Goal: Check status: Check status

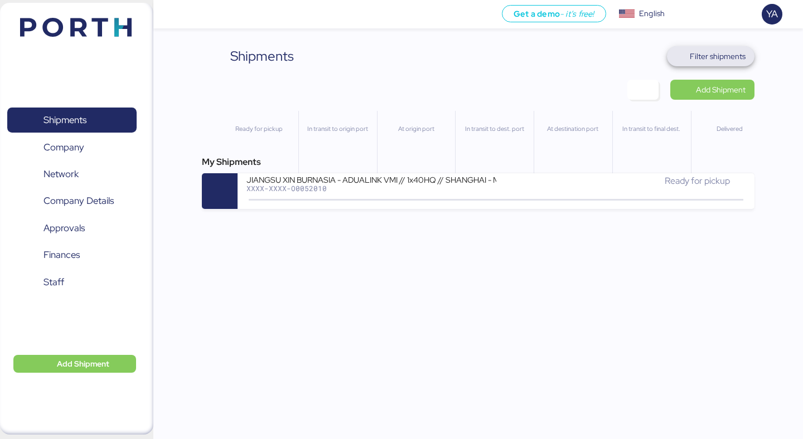
click at [736, 56] on span "Filter shipments" at bounding box center [718, 56] width 56 height 13
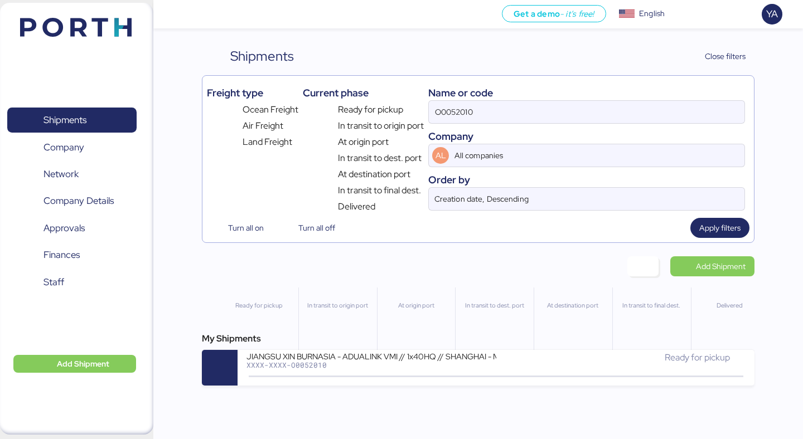
click at [647, 98] on div "Name or code" at bounding box center [586, 92] width 317 height 15
click at [647, 106] on input "O0052010" at bounding box center [587, 112] width 316 height 22
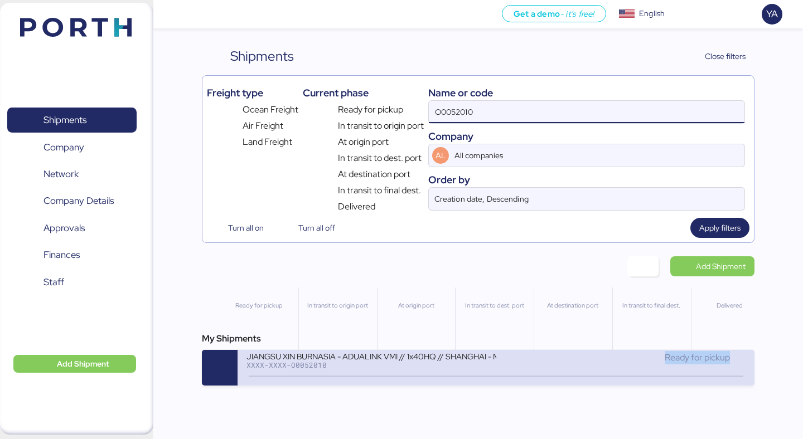
click at [510, 366] on div "Ready for pickup" at bounding box center [620, 363] width 249 height 24
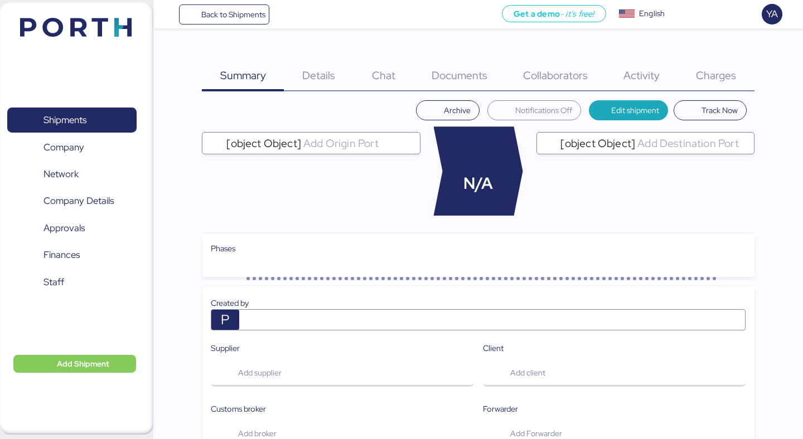
click at [714, 69] on span "Charges" at bounding box center [716, 75] width 40 height 14
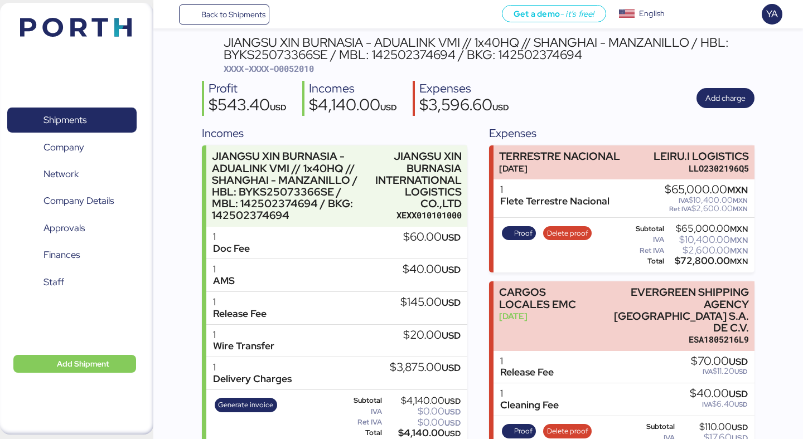
scroll to position [80, 0]
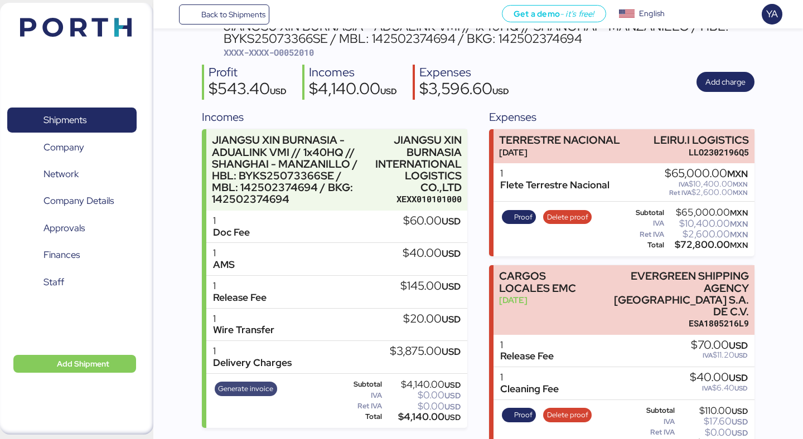
click at [231, 387] on span "Generate invoice" at bounding box center [245, 389] width 55 height 12
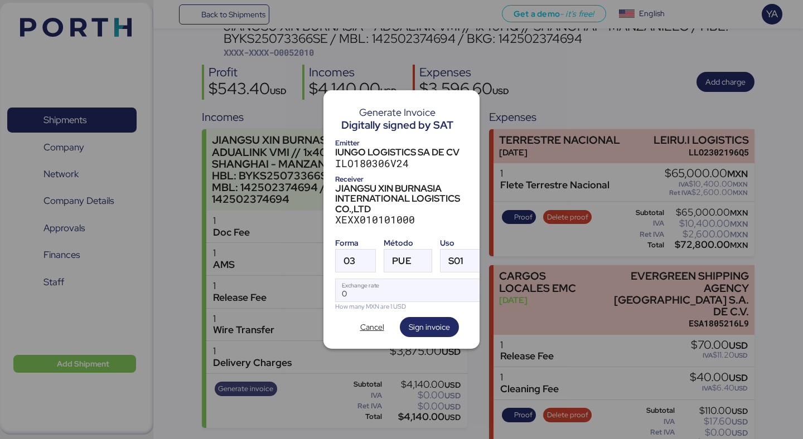
scroll to position [0, 0]
click at [404, 292] on input "Exchange rate" at bounding box center [410, 290] width 148 height 22
paste input "18.5908"
type input "18.5908"
click at [367, 261] on div at bounding box center [365, 261] width 20 height 22
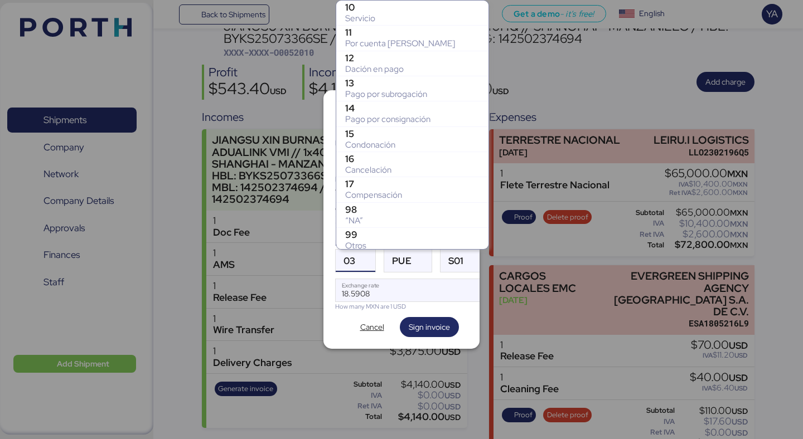
scroll to position [231, 0]
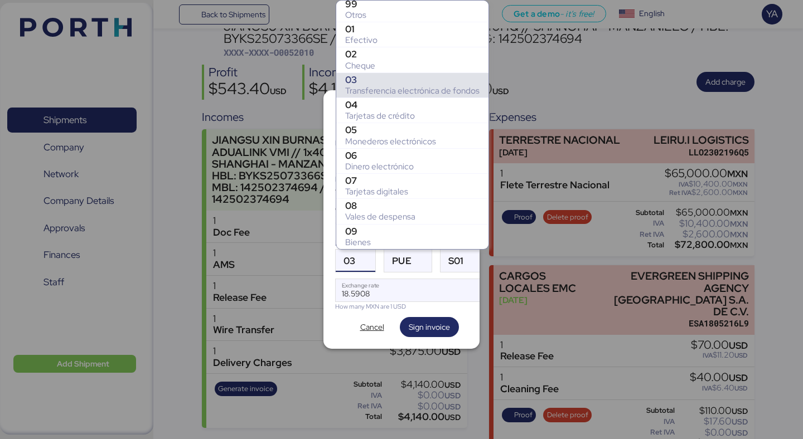
click at [367, 261] on div at bounding box center [365, 261] width 20 height 22
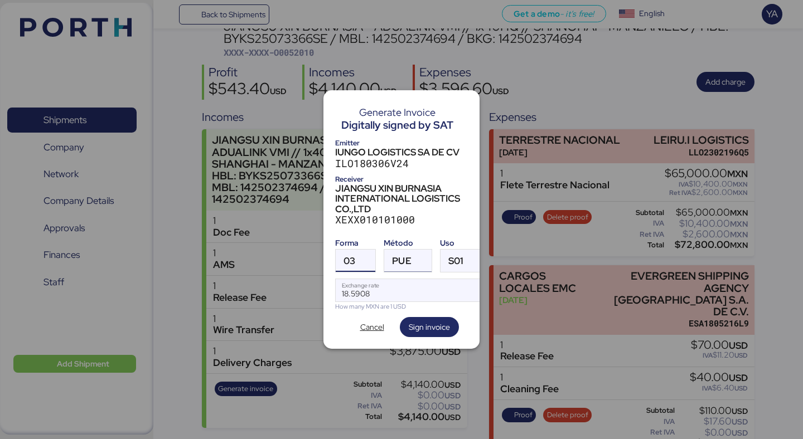
click at [409, 258] on span "PUE" at bounding box center [401, 260] width 19 height 9
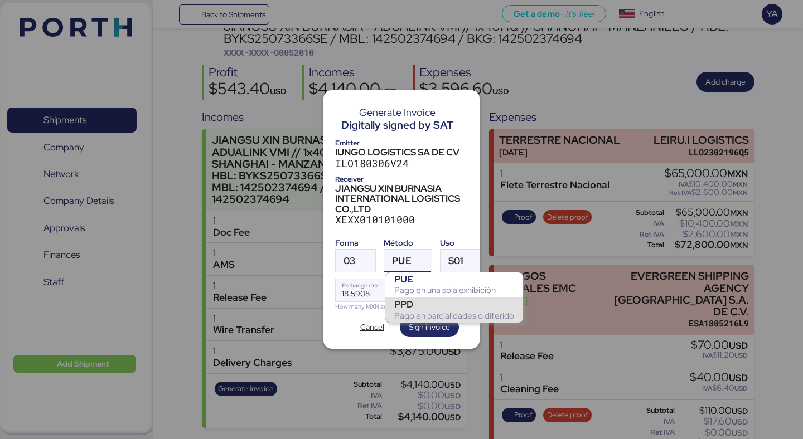
click at [399, 300] on div "PPD" at bounding box center [454, 304] width 120 height 11
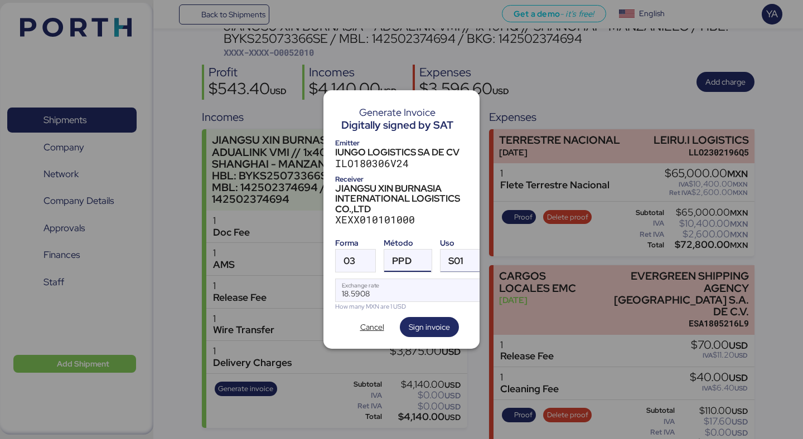
click at [445, 266] on div "S01" at bounding box center [451, 261] width 23 height 22
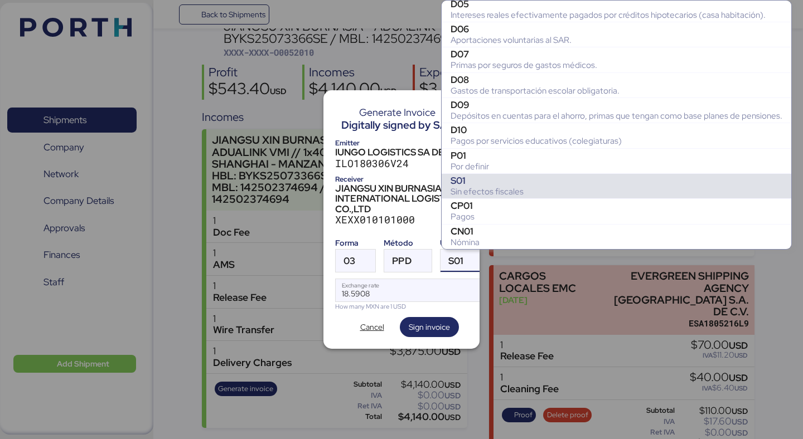
scroll to position [0, 5]
click at [445, 266] on span "S01" at bounding box center [451, 260] width 15 height 9
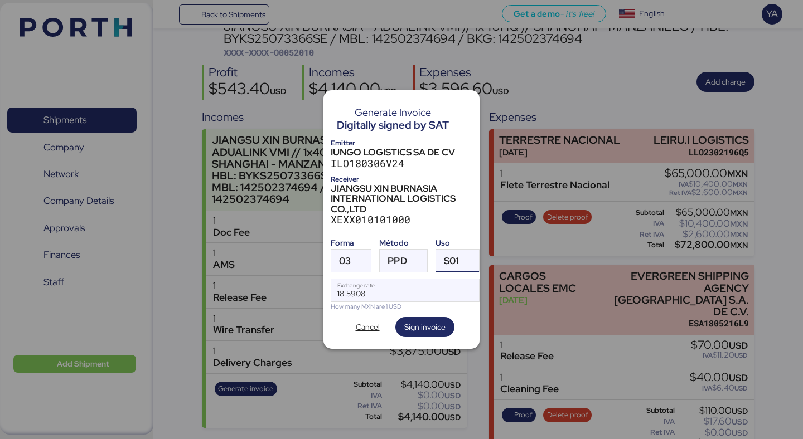
scroll to position [0, 0]
click at [445, 266] on div "S01" at bounding box center [451, 261] width 23 height 22
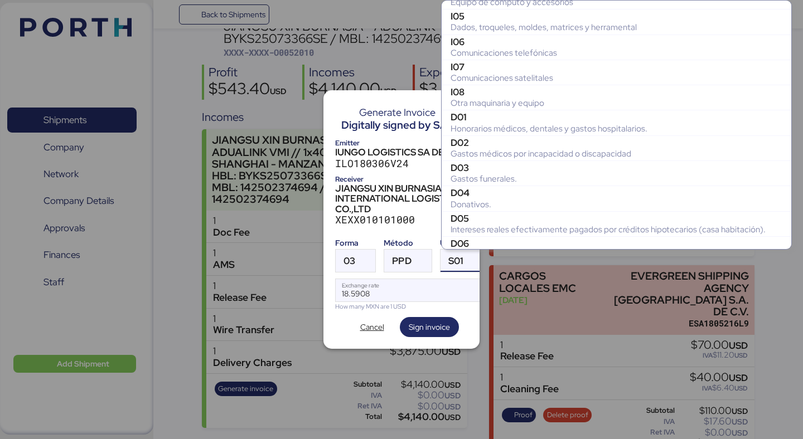
scroll to position [382, 0]
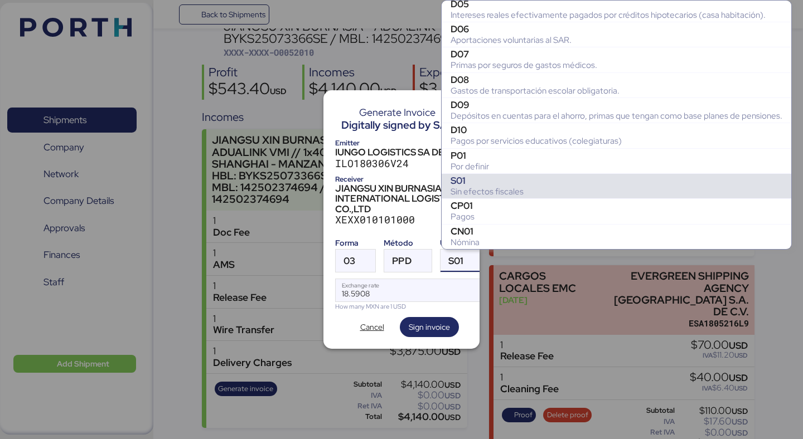
click at [510, 184] on div "S01" at bounding box center [616, 180] width 332 height 11
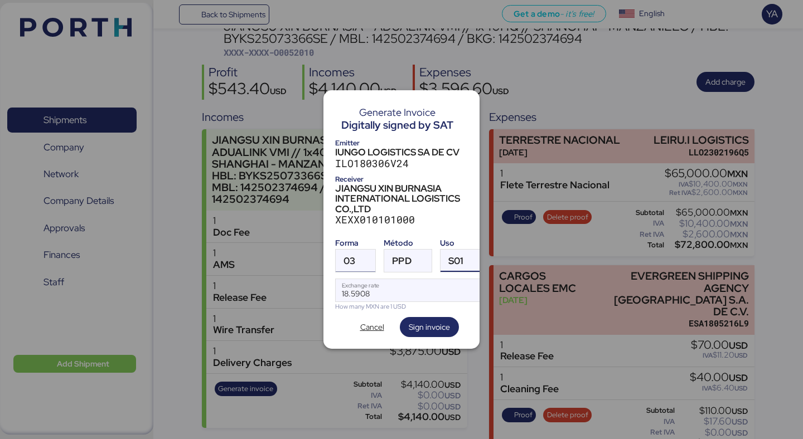
click at [361, 256] on div at bounding box center [365, 261] width 20 height 22
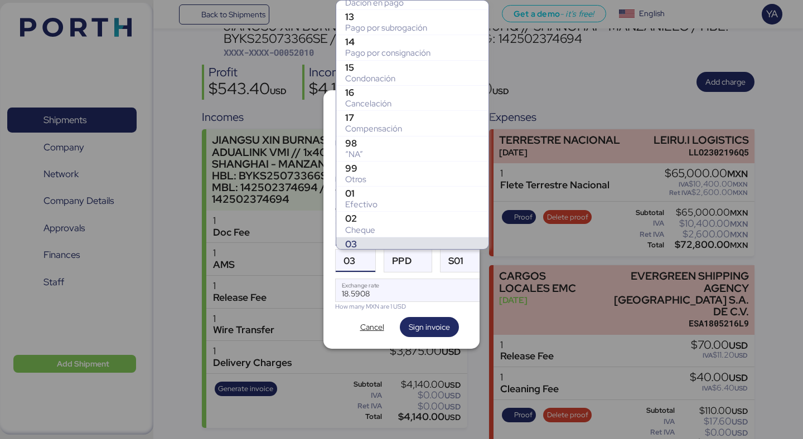
scroll to position [67, 0]
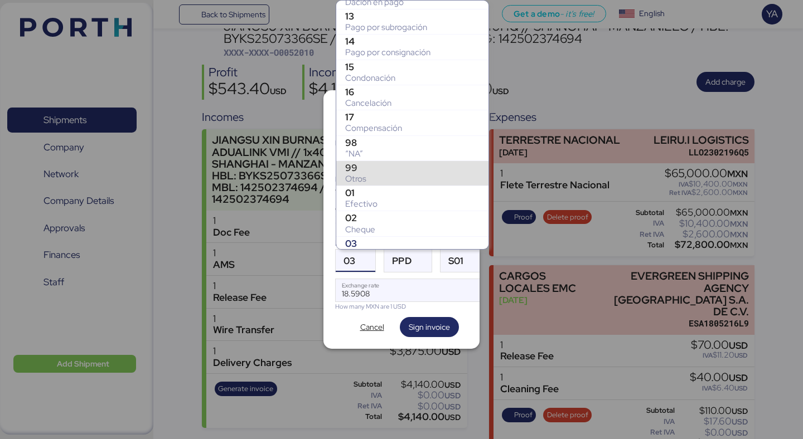
click at [385, 170] on div "99" at bounding box center [412, 167] width 134 height 11
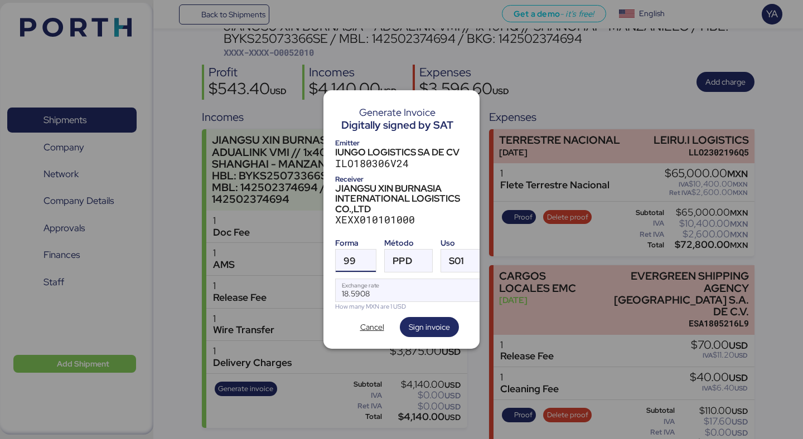
click at [383, 192] on div "JIANGSU XIN BURNASIA INTERNATIONAL LOGISTICS CO.,LTD" at bounding box center [401, 198] width 133 height 31
click at [406, 263] on span "PPD" at bounding box center [401, 260] width 19 height 9
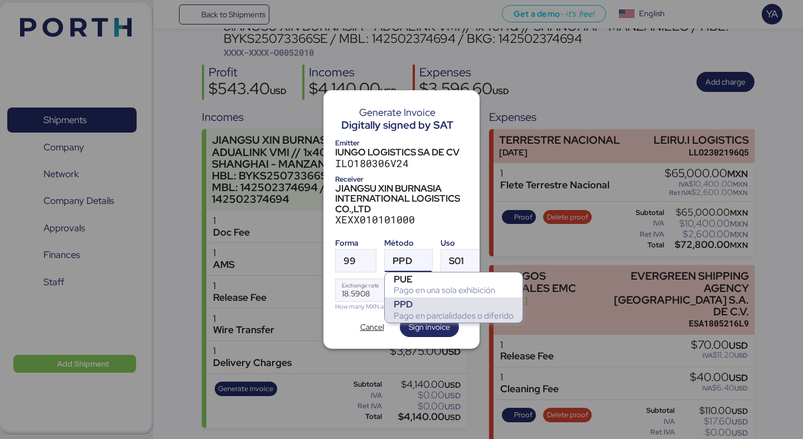
click at [415, 212] on div "JIANGSU XIN BURNASIA INTERNATIONAL LOGISTICS CO.,LTD" at bounding box center [401, 198] width 133 height 31
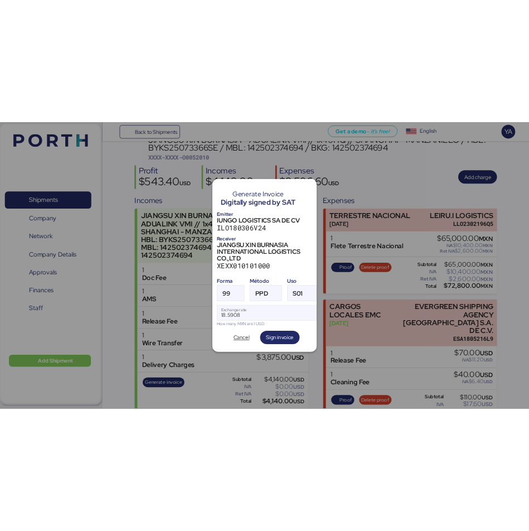
scroll to position [0, 5]
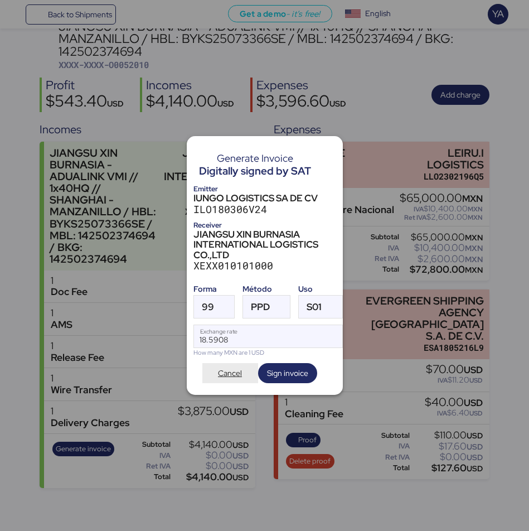
click at [216, 376] on span "Cancel" at bounding box center [230, 373] width 38 height 16
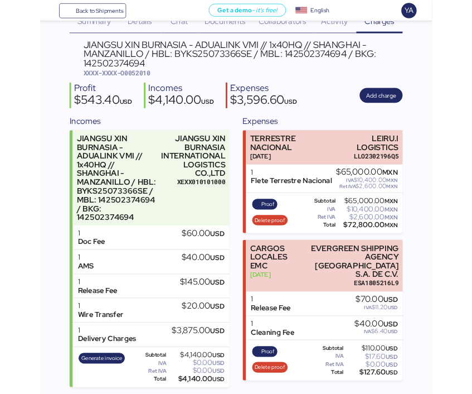
scroll to position [0, 0]
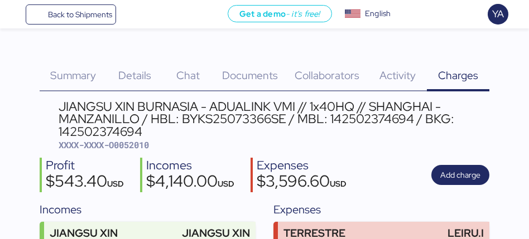
click at [478, 163] on div "Profit $543.40 USD Incomes $4,140.00 USD Expenses $3,596.60 USD Add charge" at bounding box center [264, 175] width 449 height 35
click at [467, 120] on div "JIANGSU XIN BURNASIA - ADUALINK VMI // 1x40HQ // SHANGHAI - MANZANILLO / HBL: B…" at bounding box center [274, 118] width 430 height 37
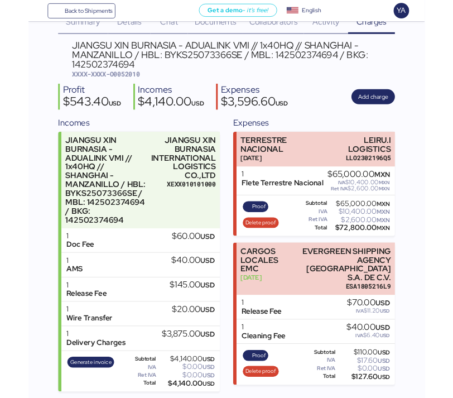
scroll to position [64, 0]
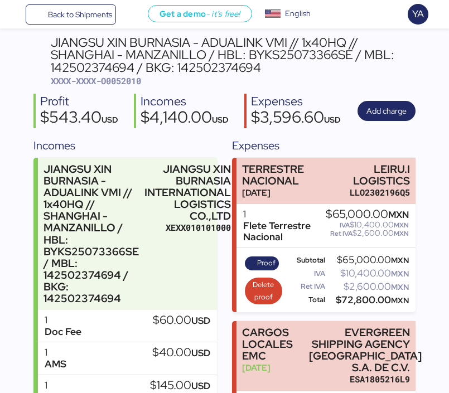
click at [333, 84] on div "JIANGSU XIN BURNASIA - ADUALINK VMI // 1x40HQ // SHANGHAI - MANZANILLO / HBL: B…" at bounding box center [233, 61] width 365 height 51
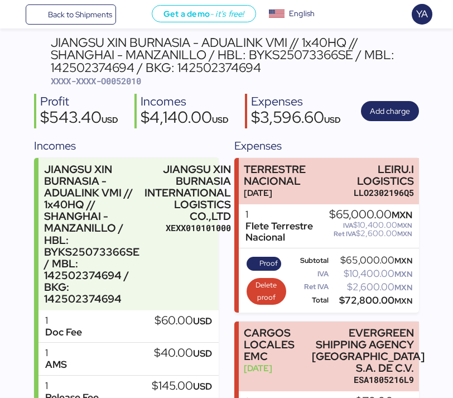
click at [253, 85] on div "JIANGSU XIN BURNASIA - ADUALINK VMI // 1x40HQ // SHANGHAI - MANZANILLO / HBL: B…" at bounding box center [235, 61] width 368 height 51
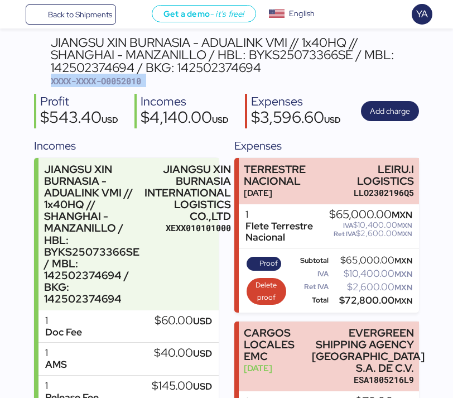
click at [253, 85] on div "JIANGSU XIN BURNASIA - ADUALINK VMI // 1x40HQ // SHANGHAI - MANZANILLO / HBL: B…" at bounding box center [235, 61] width 368 height 51
click at [157, 82] on div "JIANGSU XIN BURNASIA - ADUALINK VMI // 1x40HQ // SHANGHAI - MANZANILLO / HBL: B…" at bounding box center [235, 61] width 368 height 51
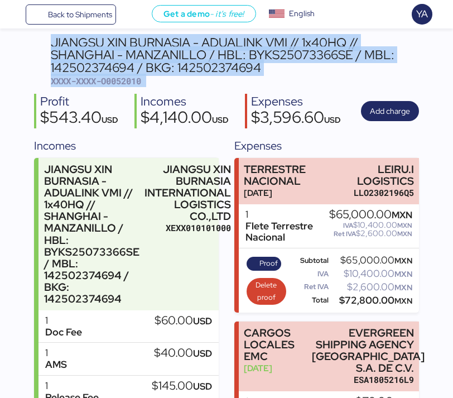
drag, startPoint x: 157, startPoint y: 82, endPoint x: 47, endPoint y: 33, distance: 120.1
click at [47, 33] on div "Summary 0 Details 0 Chat 0 Documents 0 Collaborators 0 Activity 0 Charges 0 JIA…" at bounding box center [226, 254] width 385 height 545
drag, startPoint x: 52, startPoint y: 40, endPoint x: 151, endPoint y: 81, distance: 107.0
click at [151, 81] on div "JIANGSU XIN BURNASIA - ADUALINK VMI // 1x40HQ // SHANGHAI - MANZANILLO / HBL: B…" at bounding box center [235, 61] width 368 height 51
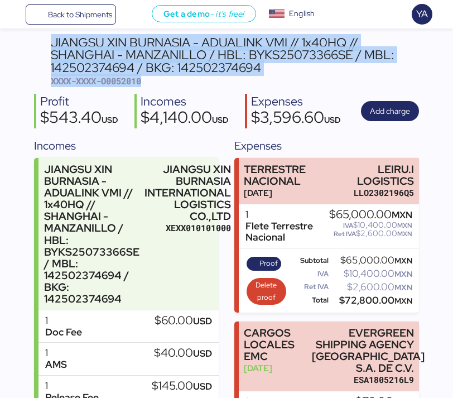
click at [151, 81] on div "JIANGSU XIN BURNASIA - ADUALINK VMI // 1x40HQ // SHANGHAI - MANZANILLO / HBL: B…" at bounding box center [235, 61] width 368 height 51
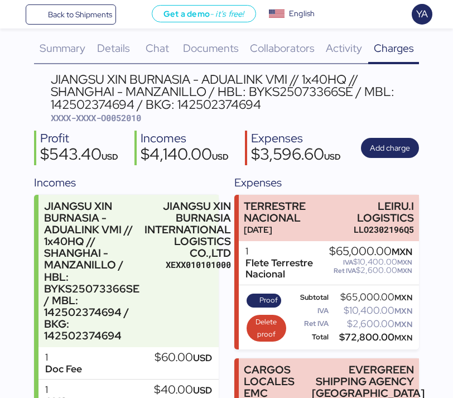
scroll to position [0, 0]
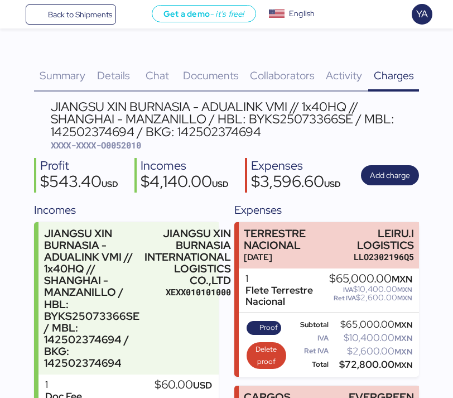
click at [400, 62] on div "Charges 0" at bounding box center [393, 68] width 51 height 45
click at [248, 153] on div "JIANGSU XIN BURNASIA - ADUALINK VMI // 1x40HQ // SHANGHAI - MANZANILLO / HBL: B…" at bounding box center [226, 346] width 385 height 492
click at [247, 119] on div "JIANGSU XIN BURNASIA - ADUALINK VMI // 1x40HQ // SHANGHAI - MANZANILLO / HBL: B…" at bounding box center [235, 118] width 368 height 37
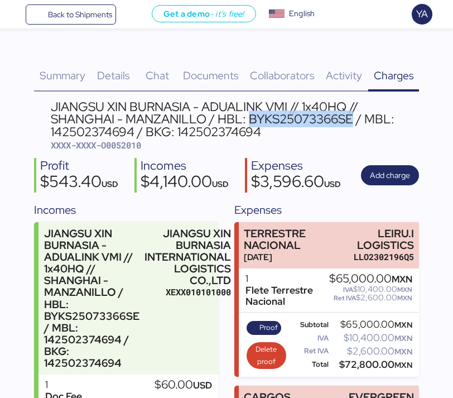
click at [247, 119] on div "JIANGSU XIN BURNASIA - ADUALINK VMI // 1x40HQ // SHANGHAI - MANZANILLO / HBL: B…" at bounding box center [235, 118] width 368 height 37
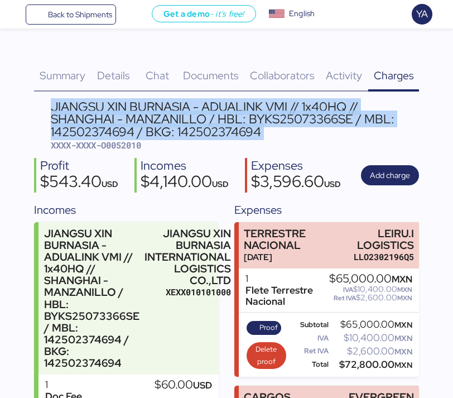
click at [247, 119] on div "JIANGSU XIN BURNASIA - ADUALINK VMI // 1x40HQ // SHANGHAI - MANZANILLO / HBL: B…" at bounding box center [235, 118] width 368 height 37
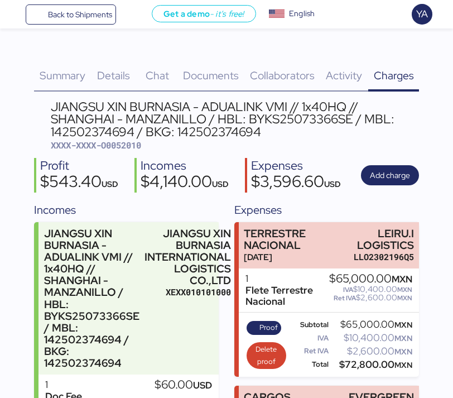
click at [112, 125] on div "JIANGSU XIN BURNASIA - ADUALINK VMI // 1x40HQ // SHANGHAI - MANZANILLO / HBL: B…" at bounding box center [235, 118] width 368 height 37
click at [68, 64] on div "Summary 0" at bounding box center [62, 68] width 56 height 45
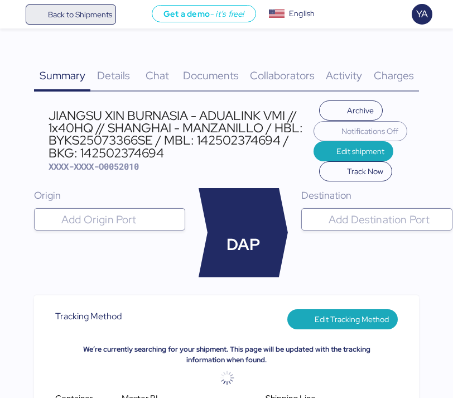
click at [77, 22] on span "Back to Shipments" at bounding box center [71, 14] width 83 height 20
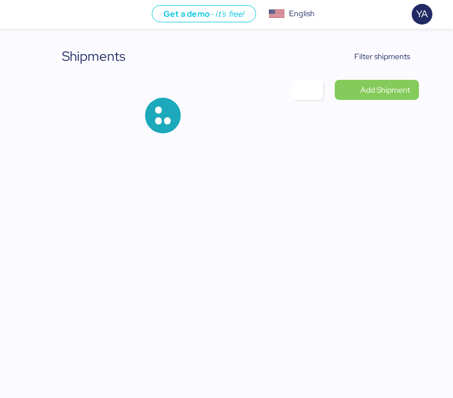
click at [374, 42] on div "Shipments Filter shipments Add Shipment" at bounding box center [226, 75] width 453 height 151
click at [374, 57] on span "Filter shipments" at bounding box center [382, 56] width 56 height 13
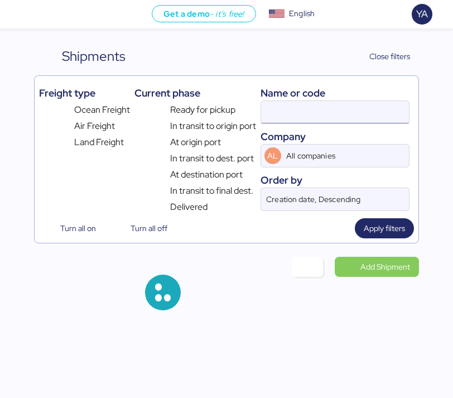
click at [331, 122] on input at bounding box center [335, 112] width 148 height 22
paste input "OOLU2764344850"
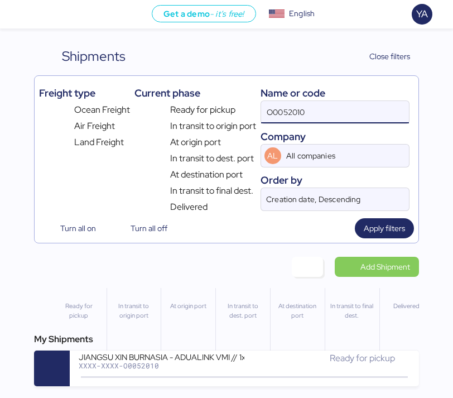
click at [327, 110] on input "O0052010" at bounding box center [335, 112] width 148 height 22
paste input "OLU276434485"
click at [298, 112] on input "OOLU2764344850" at bounding box center [335, 112] width 148 height 22
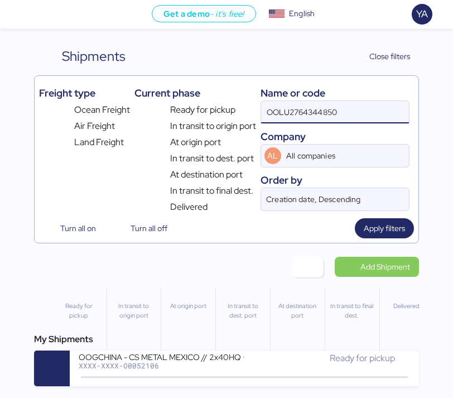
paste input "BYKS25084468SE"
type input "BYKS25084468SE"
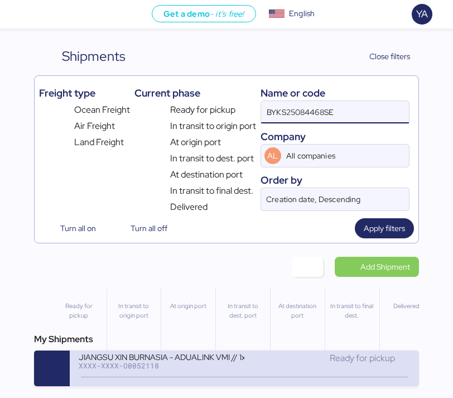
click at [221, 357] on div "JIANGSU XIN BURNASIA - ADUALINK VMI // 1x40HQ // SHANGHAI - MANZANILLO / HBL: B…" at bounding box center [162, 355] width 166 height 9
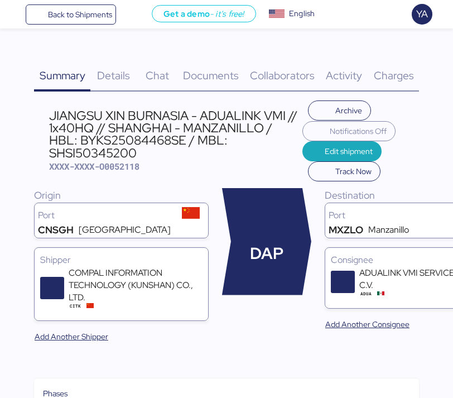
click at [210, 72] on span "Documents" at bounding box center [211, 75] width 56 height 14
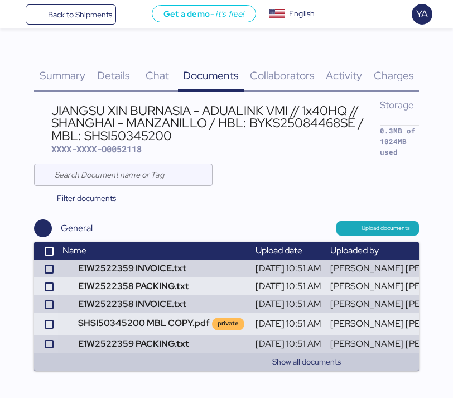
click at [113, 75] on span "Details" at bounding box center [113, 75] width 33 height 14
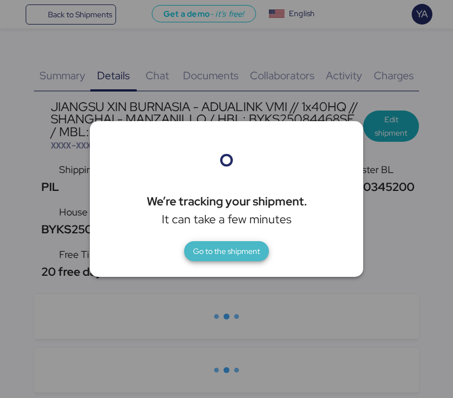
click at [231, 247] on span "Go to the shipment" at bounding box center [226, 250] width 67 height 13
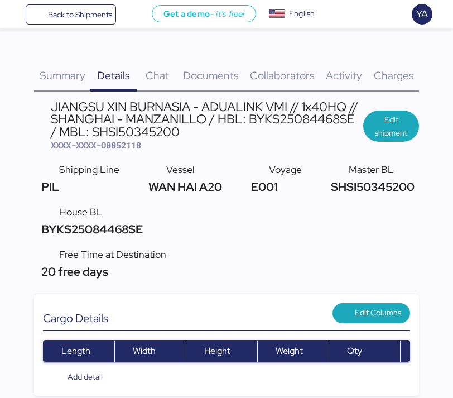
click at [193, 76] on span "Documents" at bounding box center [211, 75] width 56 height 14
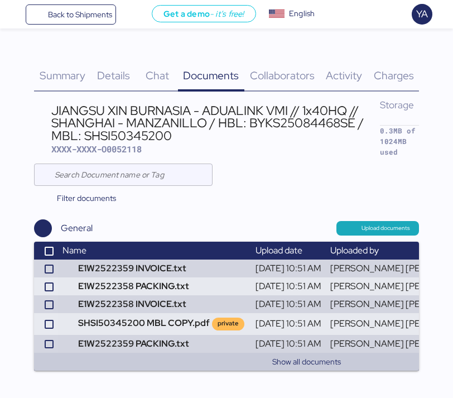
click at [121, 68] on span "Details" at bounding box center [113, 75] width 33 height 14
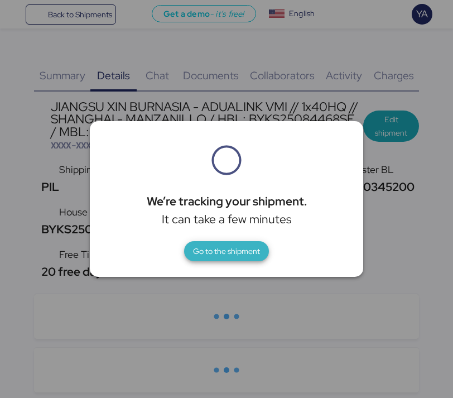
click at [230, 258] on span "Go to the shipment" at bounding box center [226, 251] width 67 height 16
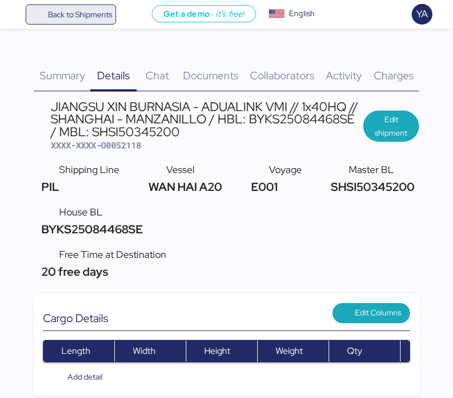
click at [64, 12] on span "Back to Shipments" at bounding box center [80, 14] width 64 height 13
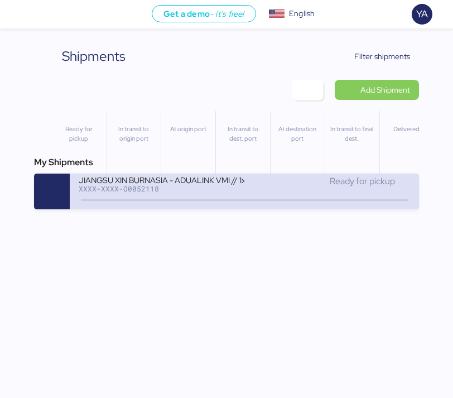
click at [152, 177] on div "JIANGSU XIN BURNASIA - ADUALINK VMI // 1x40HQ // SHANGHAI - MANZANILLO / HBL: B…" at bounding box center [162, 179] width 166 height 9
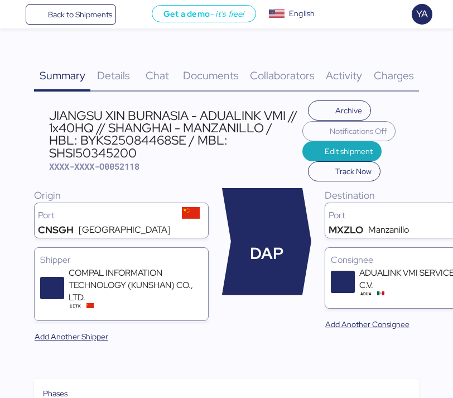
click at [197, 70] on span "Documents" at bounding box center [211, 75] width 56 height 14
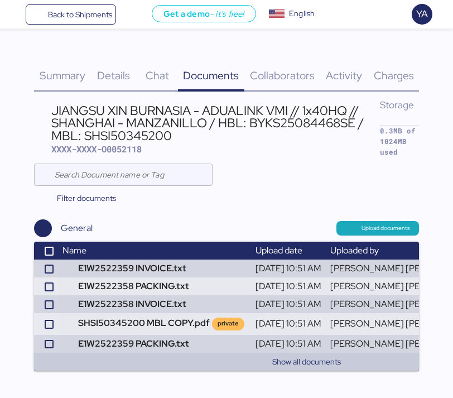
click at [105, 70] on span "Details" at bounding box center [113, 75] width 33 height 14
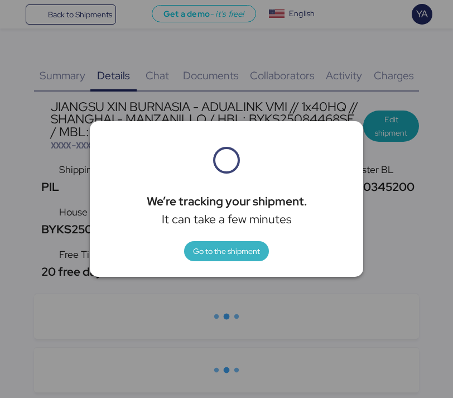
click at [211, 249] on span "Go to the shipment" at bounding box center [226, 250] width 67 height 13
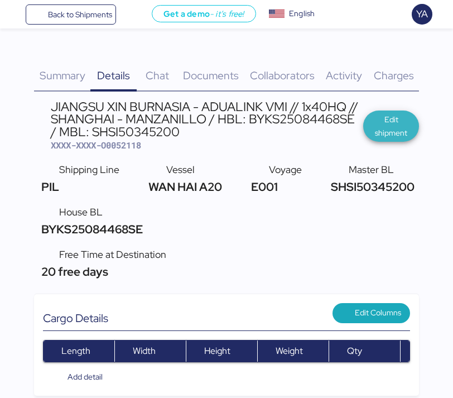
click at [404, 133] on span "Edit shipment" at bounding box center [391, 126] width 38 height 27
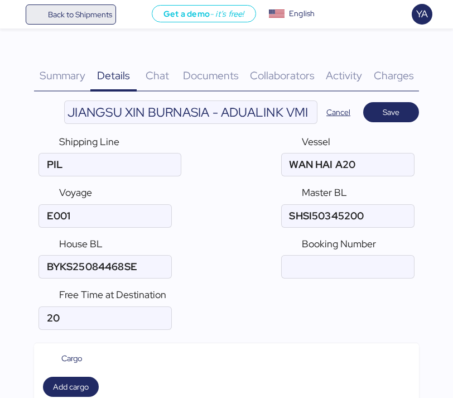
click at [69, 12] on span "Back to Shipments" at bounding box center [80, 14] width 64 height 13
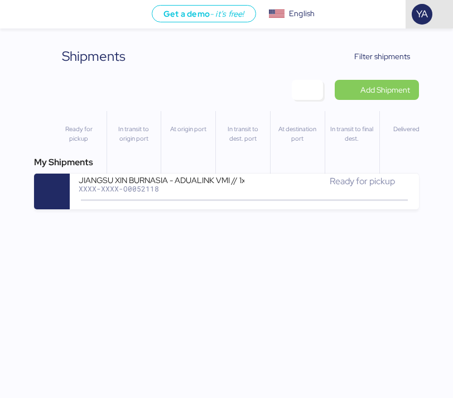
click at [430, 20] on div "YA" at bounding box center [421, 14] width 21 height 21
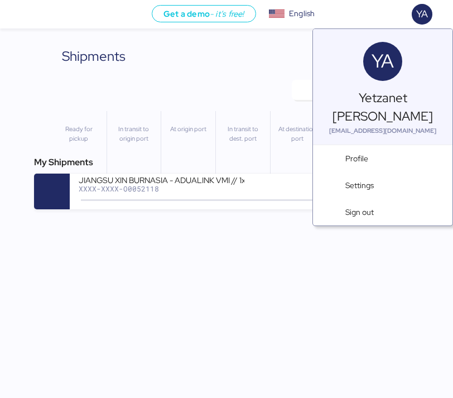
click at [23, 126] on div "Ready for pickup In transit to origin port At origin port In transit to dest. p…" at bounding box center [226, 151] width 420 height 80
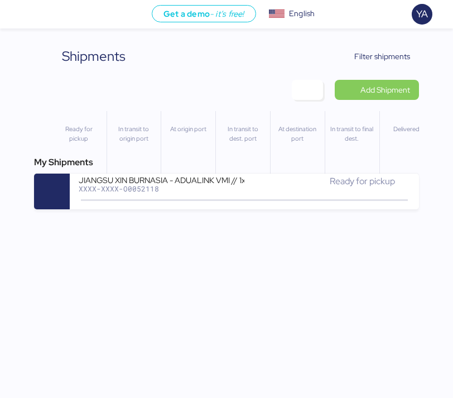
click at [8, 195] on div "Shipments Clear Filters Filter shipments Add Shipment Ready for pickup In trans…" at bounding box center [226, 104] width 453 height 209
click at [90, 8] on div "Get a demo - it’s free! Get a demo English Inglés English YA" at bounding box center [239, 14] width 427 height 28
click at [9, 7] on span "Menu" at bounding box center [16, 14] width 19 height 19
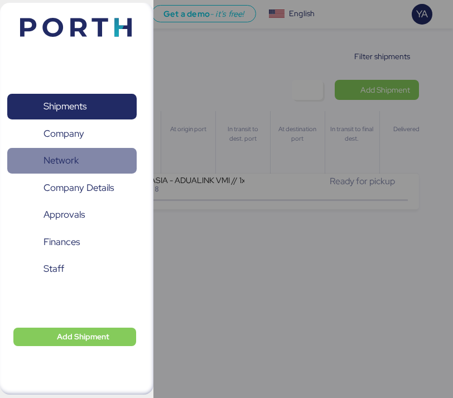
click at [84, 155] on span "Network" at bounding box center [72, 160] width 120 height 16
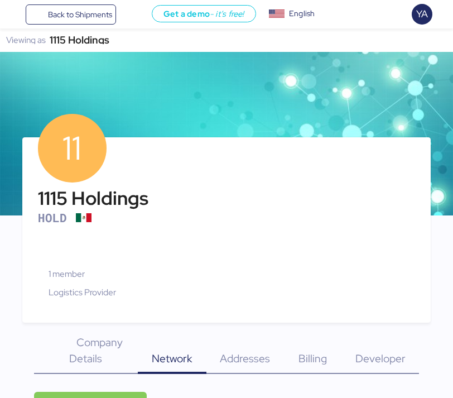
click at [121, 39] on div at bounding box center [122, 41] width 14 height 12
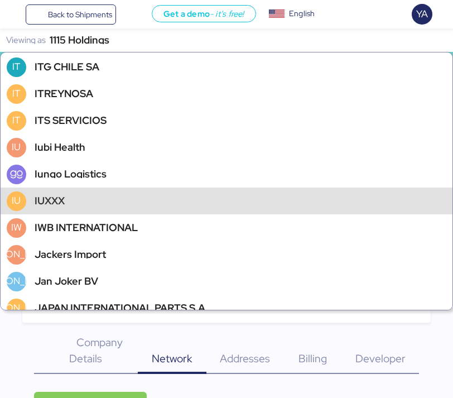
scroll to position [30840, 0]
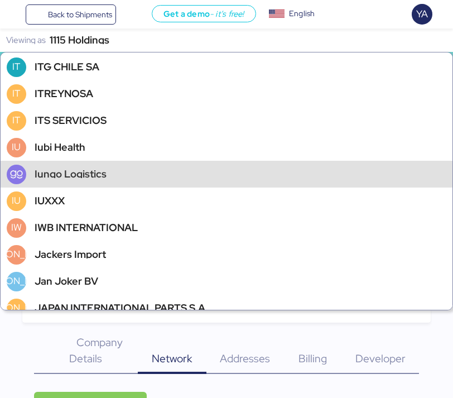
click at [66, 168] on div "Iungo Logistics" at bounding box center [227, 174] width 452 height 27
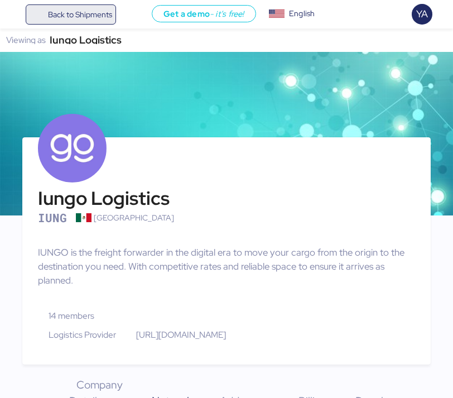
click at [88, 15] on span "Back to Shipments" at bounding box center [80, 14] width 64 height 13
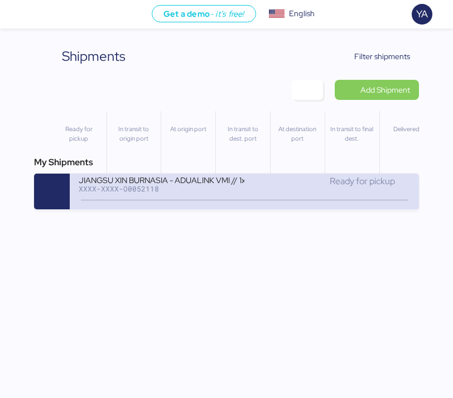
click at [209, 182] on div "JIANGSU XIN BURNASIA - ADUALINK VMI // 1x40HQ // SHANGHAI - MANZANILLO / HBL: B…" at bounding box center [162, 179] width 166 height 9
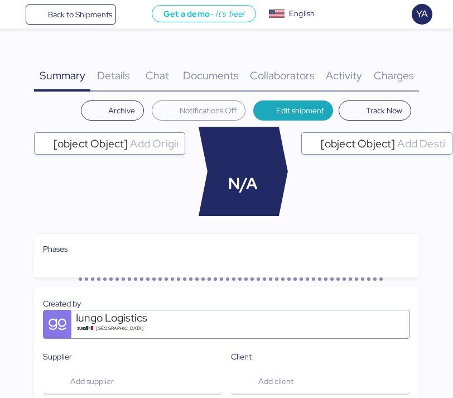
click at [127, 59] on div "Details 0" at bounding box center [113, 68] width 46 height 45
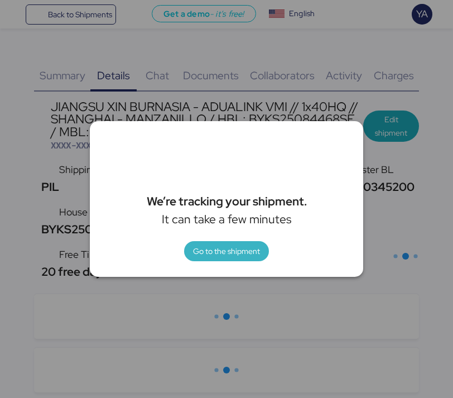
click at [242, 253] on span "Go to the shipment" at bounding box center [226, 250] width 67 height 13
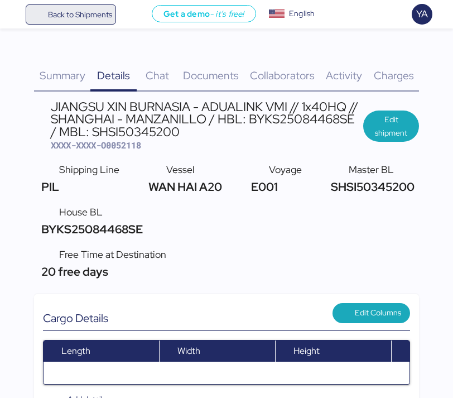
click at [94, 12] on span "Back to Shipments" at bounding box center [80, 14] width 64 height 13
click at [116, 12] on div "Get a demo - it’s free! Get a demo English Inglés English YA" at bounding box center [284, 14] width 337 height 28
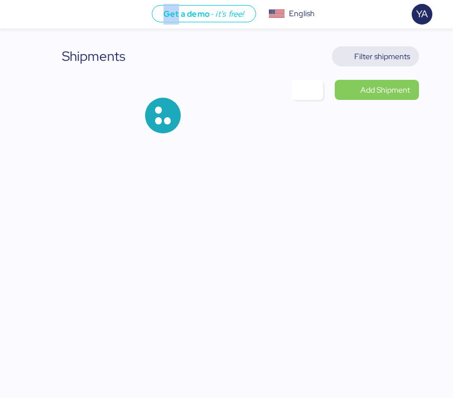
click at [371, 50] on span "Filter shipments" at bounding box center [382, 56] width 56 height 13
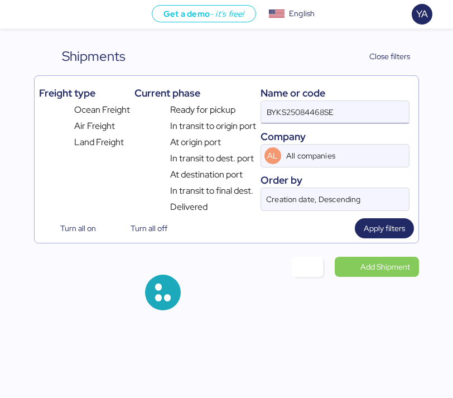
click at [328, 112] on input "BYKS25084468SE" at bounding box center [335, 112] width 148 height 22
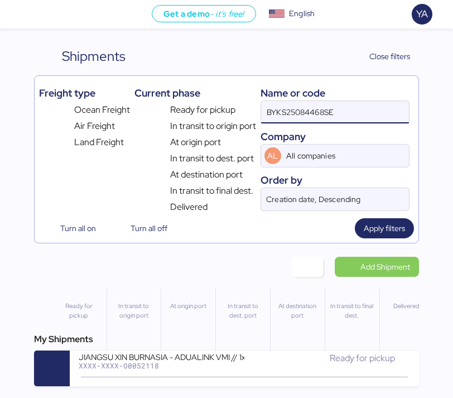
click at [328, 112] on input "BYKS25084468SE" at bounding box center [335, 112] width 148 height 22
paste input "COSU6428307770"
type input "COSU6428307770"
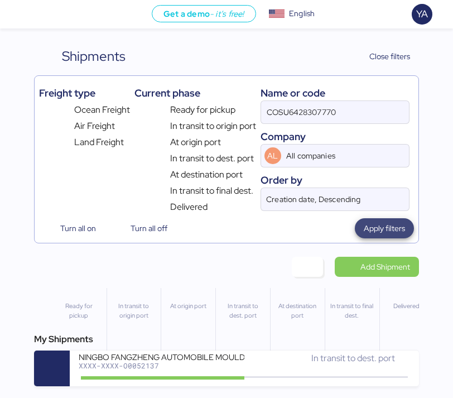
click at [395, 219] on span "Apply filters" at bounding box center [384, 228] width 59 height 20
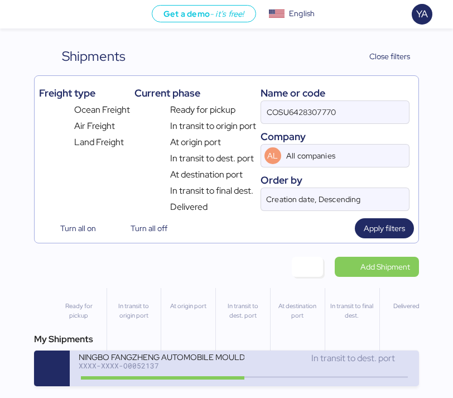
click at [240, 365] on div "XXXX-XXXX-O0052137" at bounding box center [162, 365] width 166 height 8
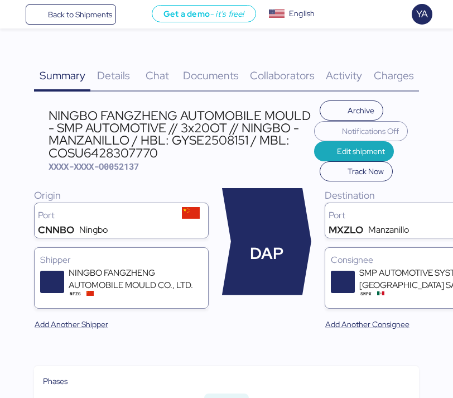
click at [259, 166] on div "NINGBO FANGZHENG AUTOMOBILE MOULD - SMP AUTOMOTIVE // 3x20OT // NINGBO - MANZAN…" at bounding box center [181, 141] width 265 height 64
click at [254, 132] on div "NINGBO FANGZHENG AUTOMOBILE MOULD - SMP AUTOMOTIVE // 3x20OT // NINGBO - MANZAN…" at bounding box center [181, 134] width 265 height 50
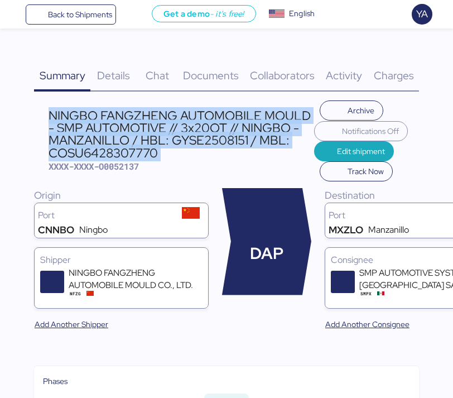
click at [254, 132] on div "NINGBO FANGZHENG AUTOMOBILE MOULD - SMP AUTOMOTIVE // 3x20OT // NINGBO - MANZAN…" at bounding box center [181, 134] width 265 height 50
click at [255, 142] on div "NINGBO FANGZHENG AUTOMOBILE MOULD - SMP AUTOMOTIVE // 3x20OT // NINGBO - MANZAN…" at bounding box center [181, 134] width 265 height 50
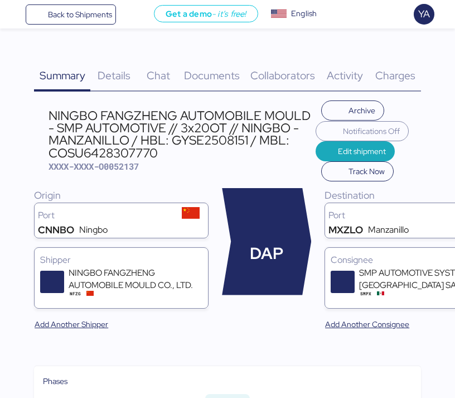
click at [168, 118] on div "NINGBO FANGZHENG AUTOMOBILE MOULD - SMP AUTOMOTIVE // 3x20OT // NINGBO - MANZAN…" at bounding box center [182, 134] width 267 height 50
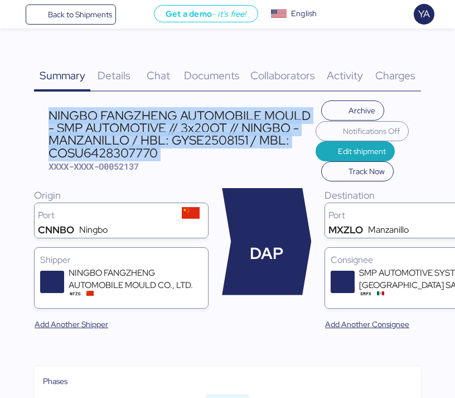
click at [168, 118] on div "NINGBO FANGZHENG AUTOMOBILE MOULD - SMP AUTOMOTIVE // 3x20OT // NINGBO - MANZAN…" at bounding box center [182, 134] width 267 height 50
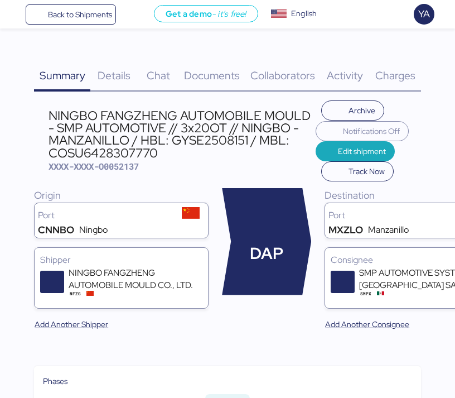
click at [215, 119] on div "NINGBO FANGZHENG AUTOMOBILE MOULD - SMP AUTOMOTIVE // 3x20OT // NINGBO - MANZAN…" at bounding box center [182, 134] width 267 height 50
